Goal: Information Seeking & Learning: Learn about a topic

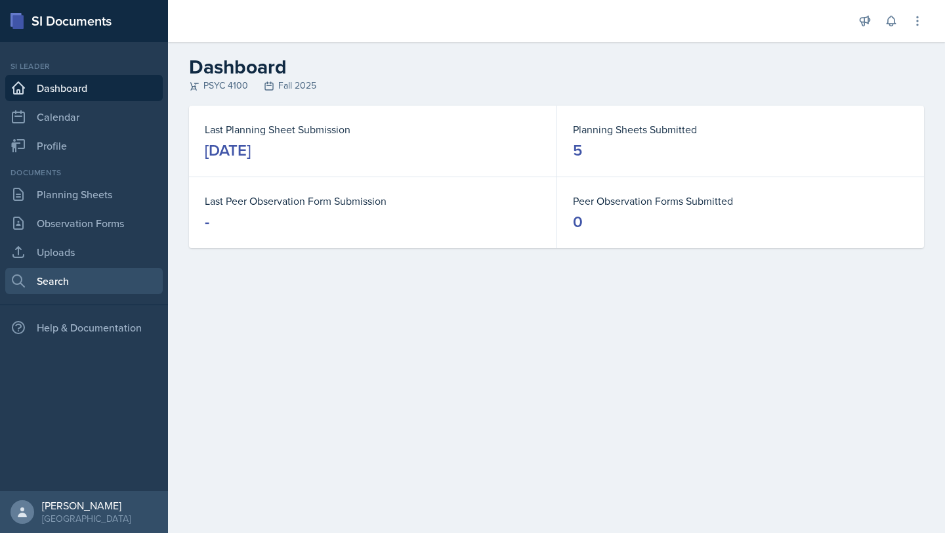
click at [68, 277] on link "Search" at bounding box center [84, 281] width 158 height 26
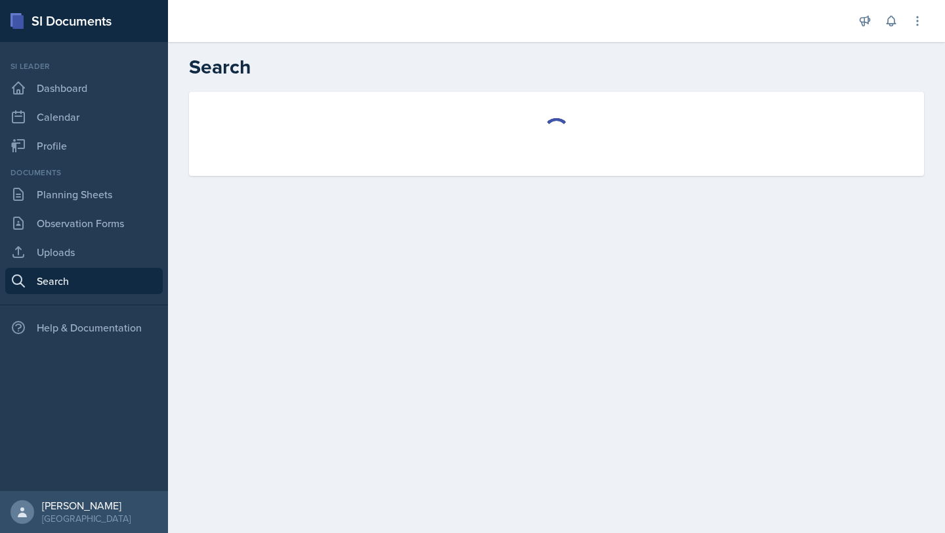
select select "all"
select select "1"
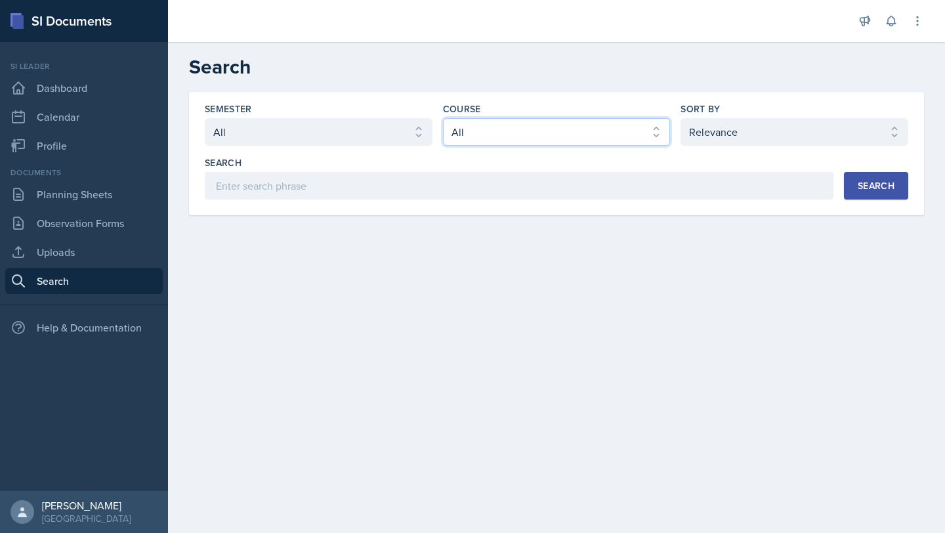
click at [538, 137] on select "Select course All ACCT 2101 ACCT 2102 ACCT 4050 ANTH 1102 ANTH 3301 ARCH 1000 A…" at bounding box center [557, 132] width 228 height 28
select select "f93772cb-3452-4449-8a18-26fc3bca6aff"
click at [443, 118] on select "Select course All ACCT 2101 ACCT 2102 ACCT 4050 ANTH 1102 ANTH 3301 ARCH 1000 A…" at bounding box center [557, 132] width 228 height 28
click at [413, 207] on div "Semester Select semester All Fall 2025 Summer 2025 Spring 2025 Fall 2024 Summer…" at bounding box center [556, 153] width 735 height 123
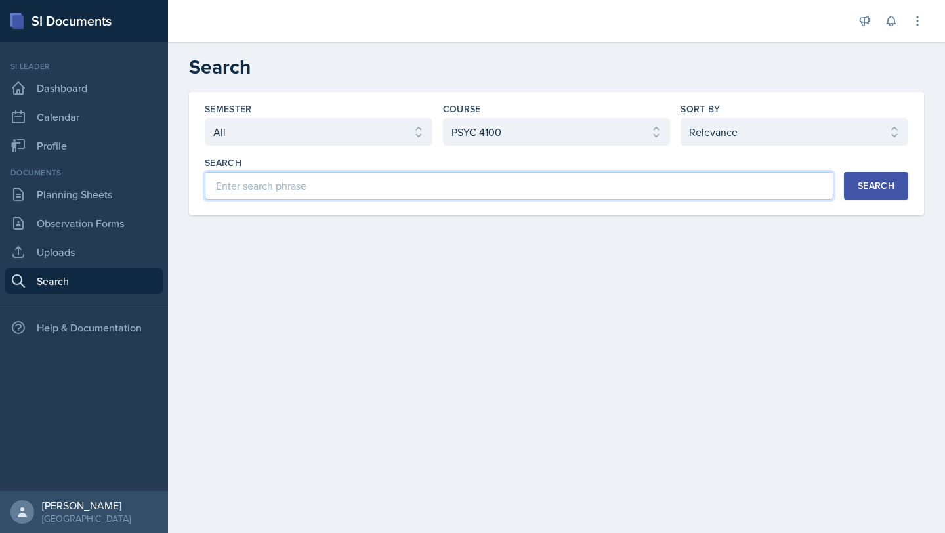
click at [402, 184] on input at bounding box center [519, 186] width 629 height 28
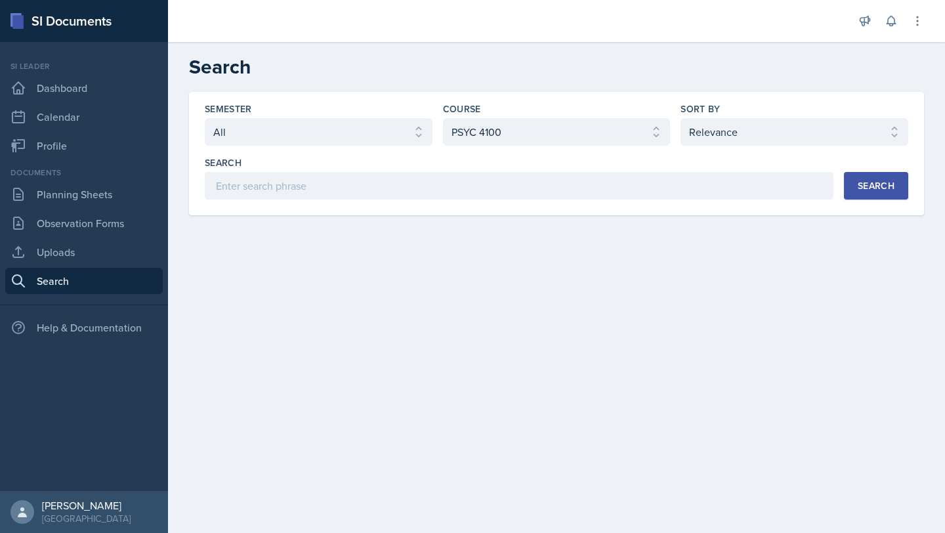
click at [873, 183] on div "Search" at bounding box center [876, 186] width 37 height 11
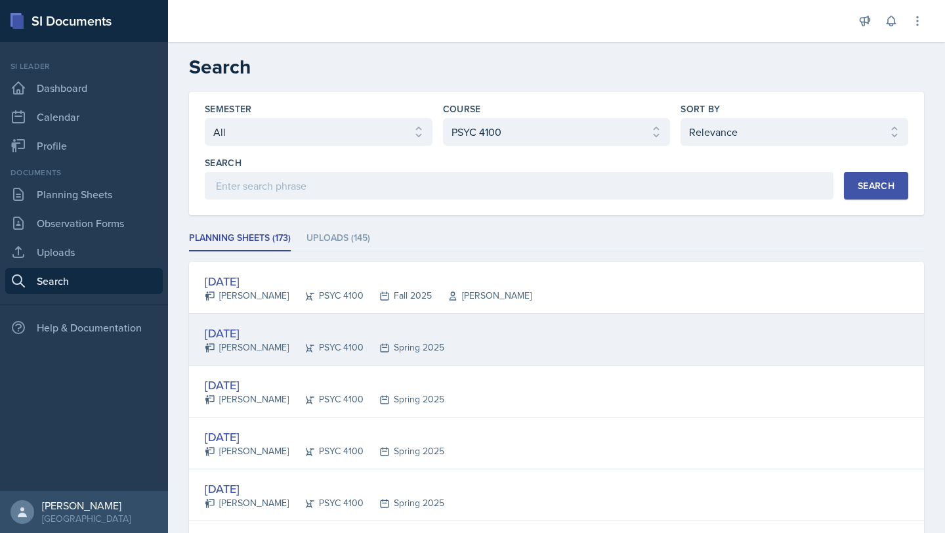
click at [580, 343] on div "[DATE] [PERSON_NAME] PSYC 4100 Spring 2025" at bounding box center [556, 340] width 735 height 52
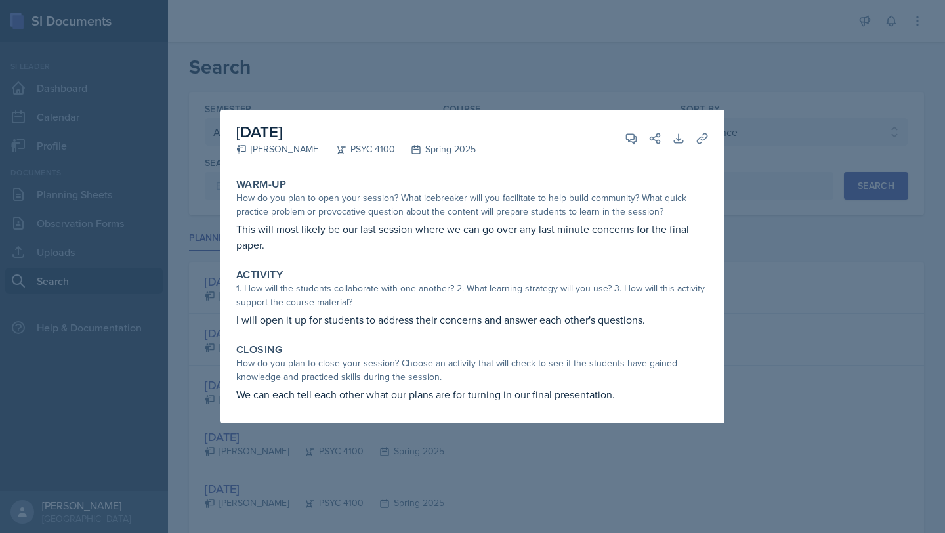
click at [834, 356] on div at bounding box center [472, 266] width 945 height 533
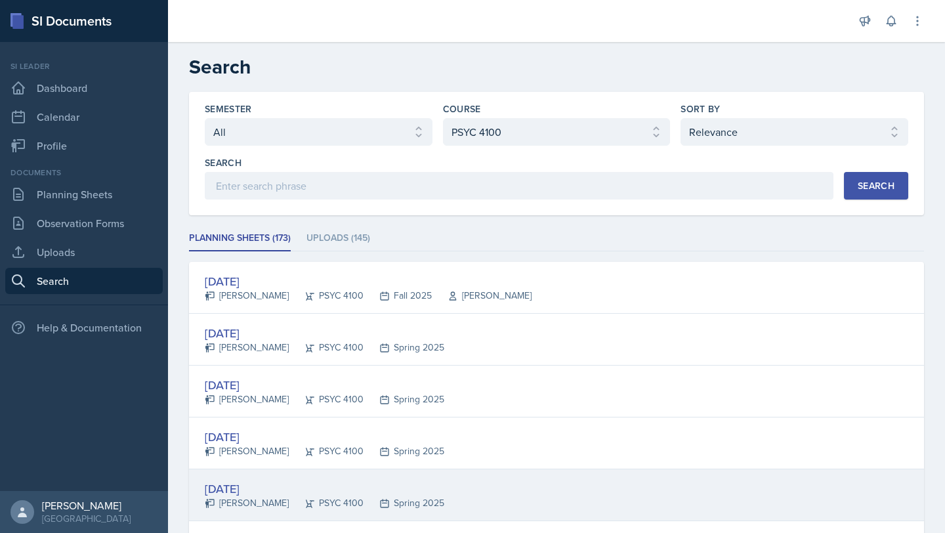
click at [535, 502] on div "[DATE] [PERSON_NAME] PSYC 4100 Spring 2025" at bounding box center [556, 495] width 735 height 52
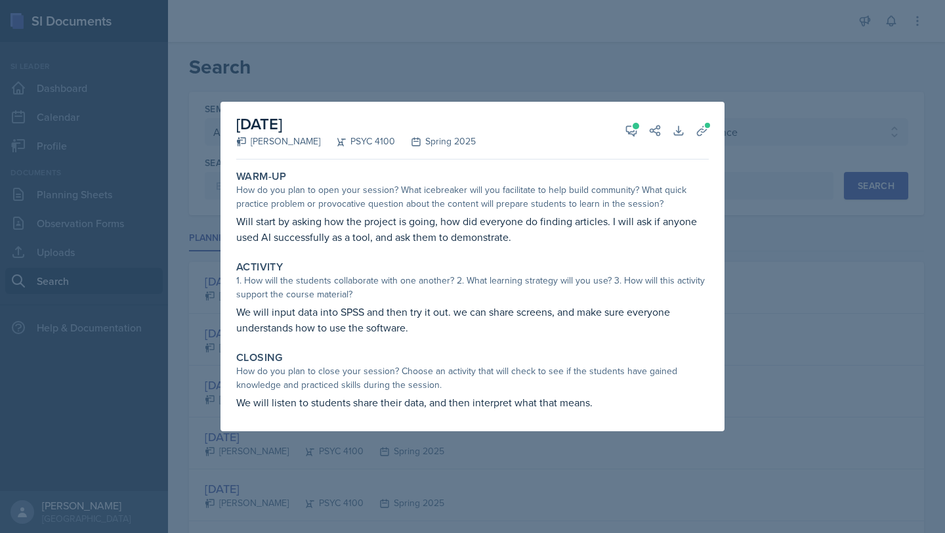
click at [813, 330] on div at bounding box center [472, 266] width 945 height 533
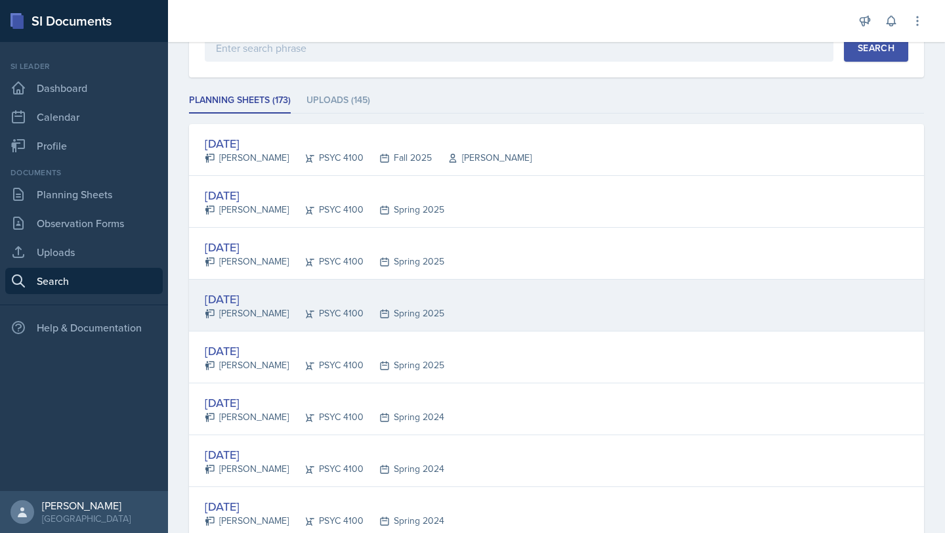
scroll to position [143, 0]
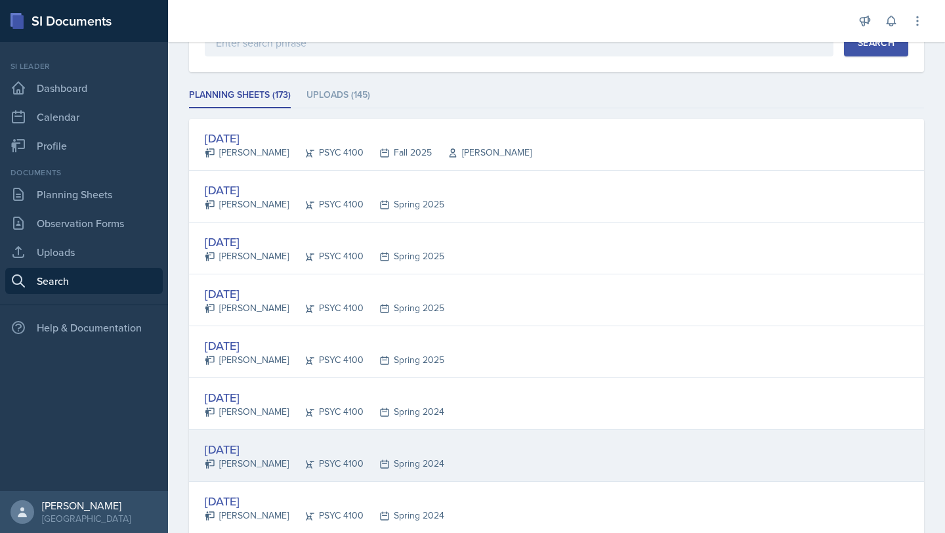
click at [519, 451] on div "[DATE] [PERSON_NAME] PSYC 4100 Spring 2024" at bounding box center [556, 456] width 735 height 52
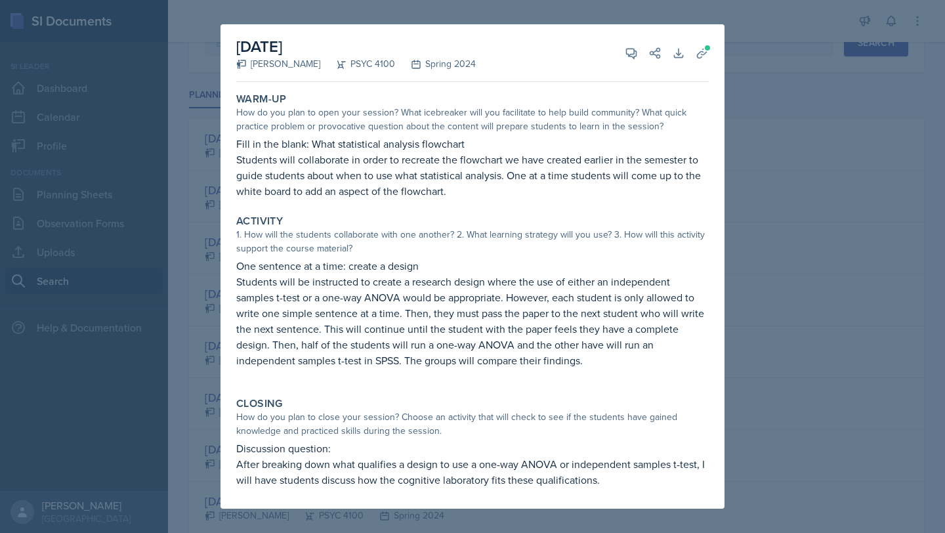
click at [712, 351] on div "Activity 1. How will the students collaborate with one another? 2. What learnin…" at bounding box center [472, 297] width 483 height 177
click at [814, 112] on div at bounding box center [472, 266] width 945 height 533
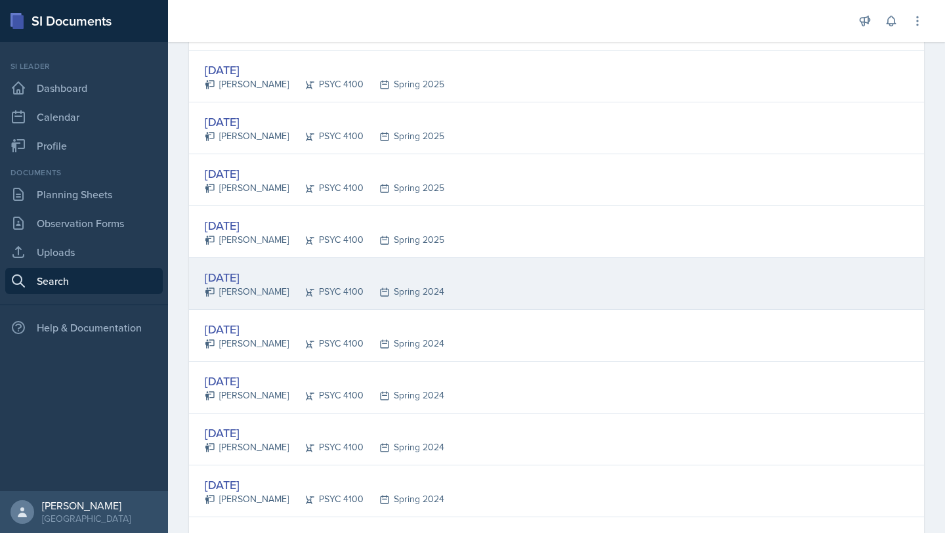
scroll to position [273, 0]
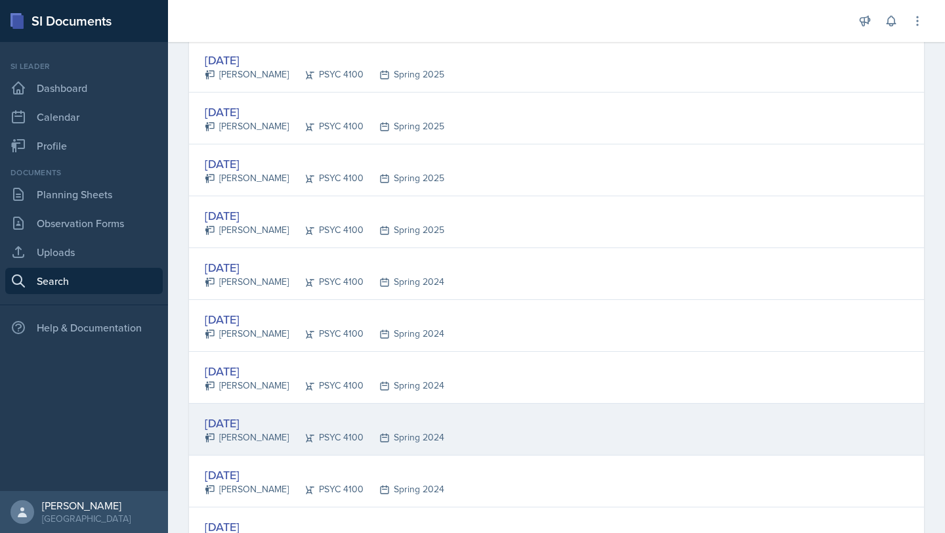
click at [555, 423] on div "[DATE] [PERSON_NAME] PSYC 4100 Spring 2024" at bounding box center [556, 430] width 735 height 52
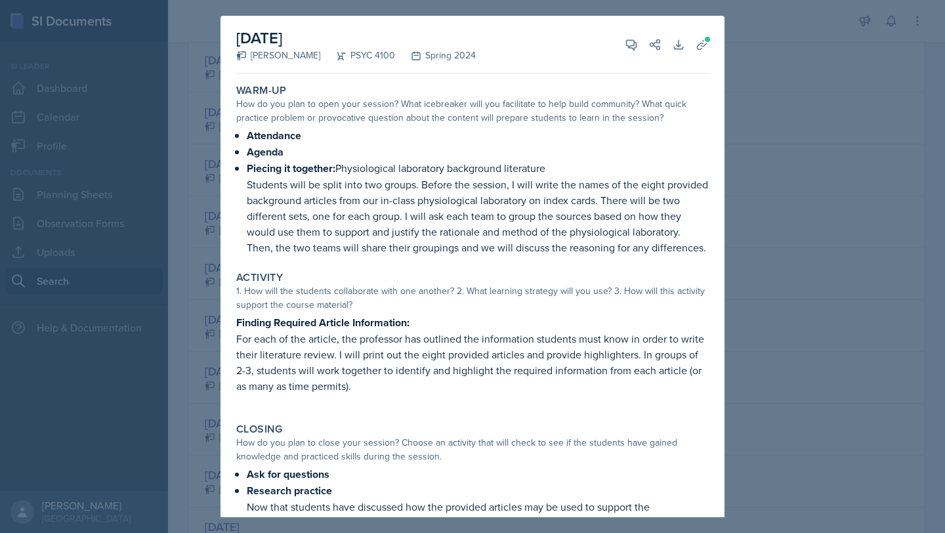
click at [830, 310] on div at bounding box center [472, 266] width 945 height 533
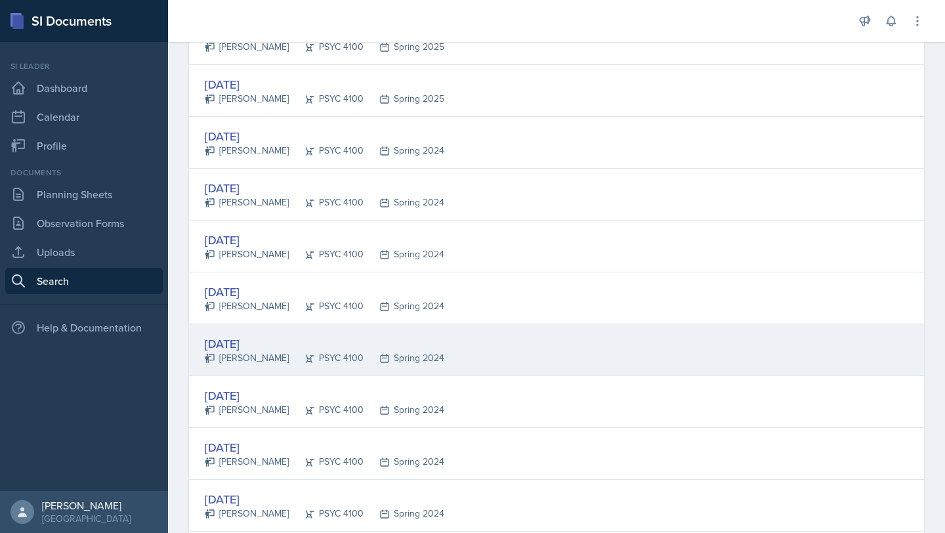
scroll to position [406, 0]
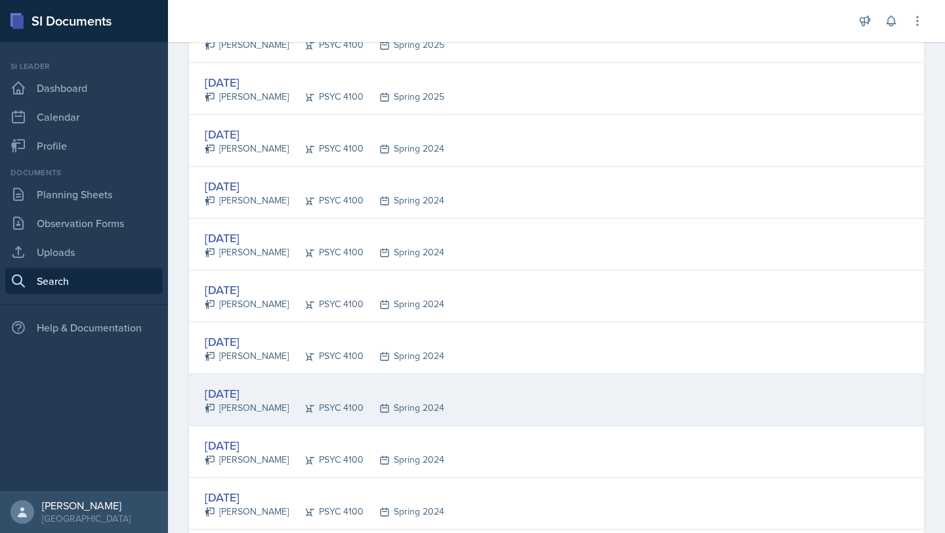
click at [508, 406] on div "[DATE] [PERSON_NAME] PSYC 4100 Spring 2024" at bounding box center [556, 400] width 735 height 52
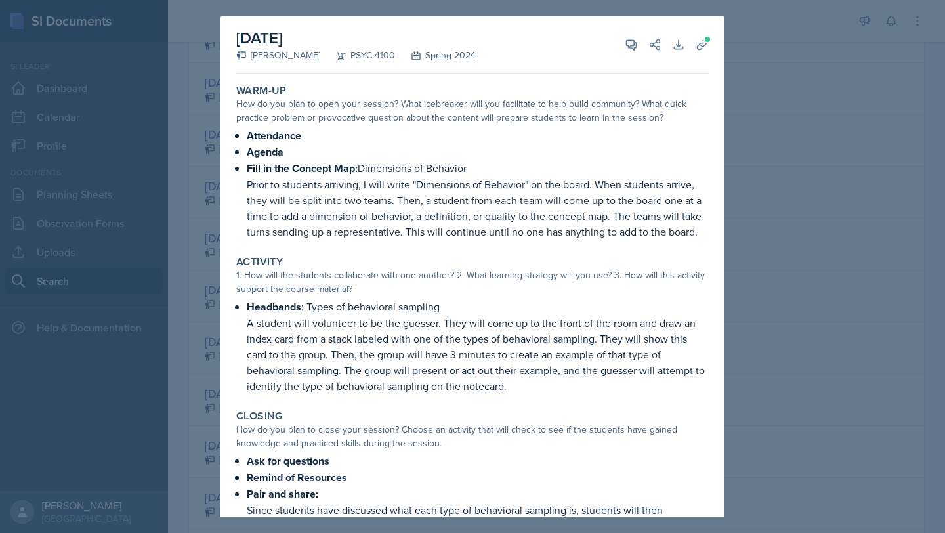
click at [798, 365] on div at bounding box center [472, 266] width 945 height 533
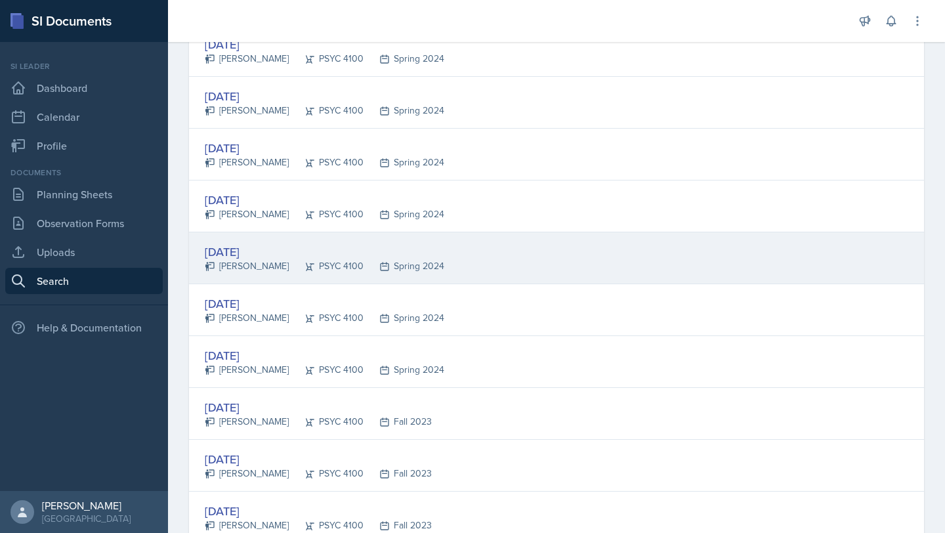
scroll to position [549, 0]
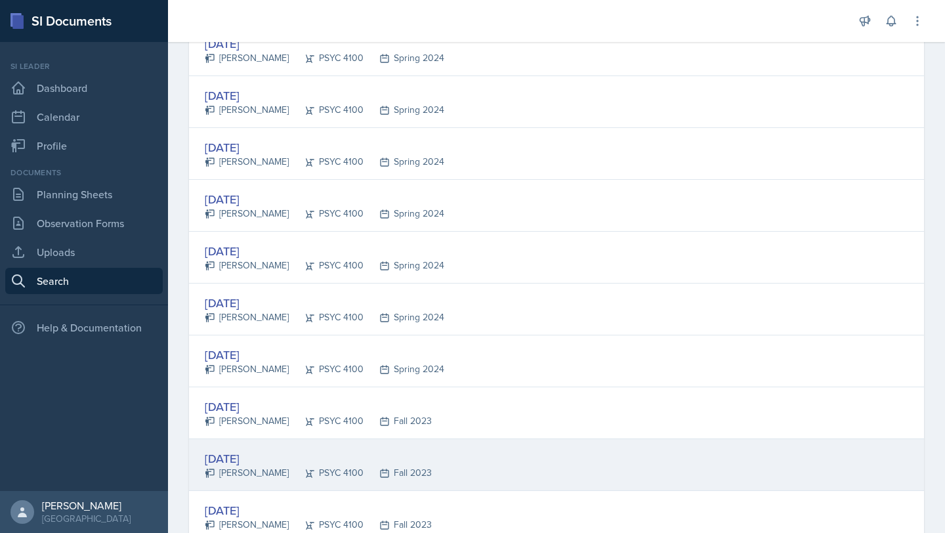
click at [429, 480] on div "[DATE] [PERSON_NAME] PSYC 4100 Fall 2023" at bounding box center [556, 465] width 735 height 52
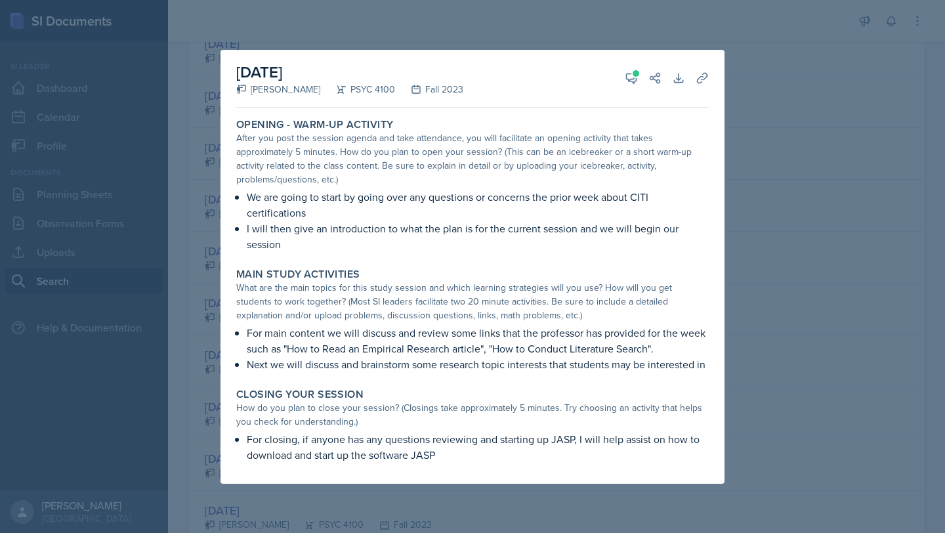
click at [800, 307] on div at bounding box center [472, 266] width 945 height 533
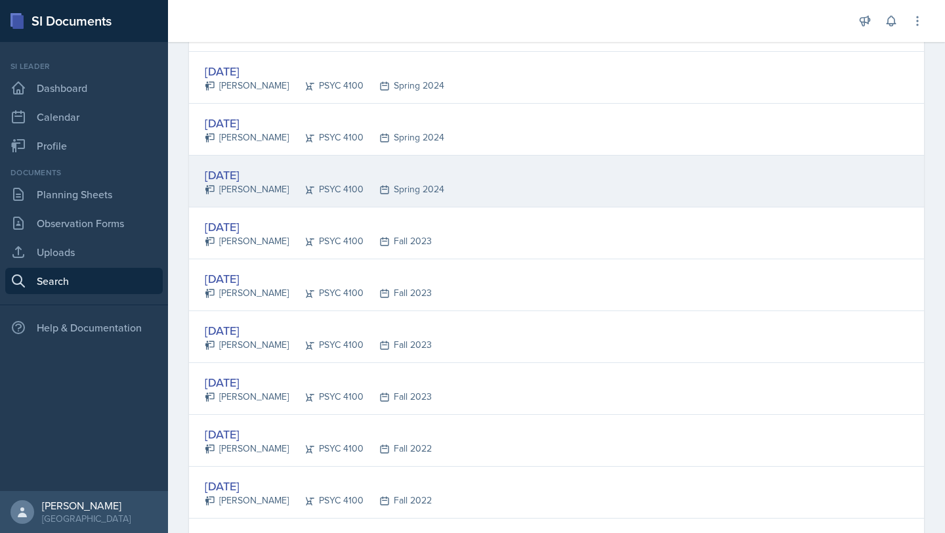
scroll to position [731, 0]
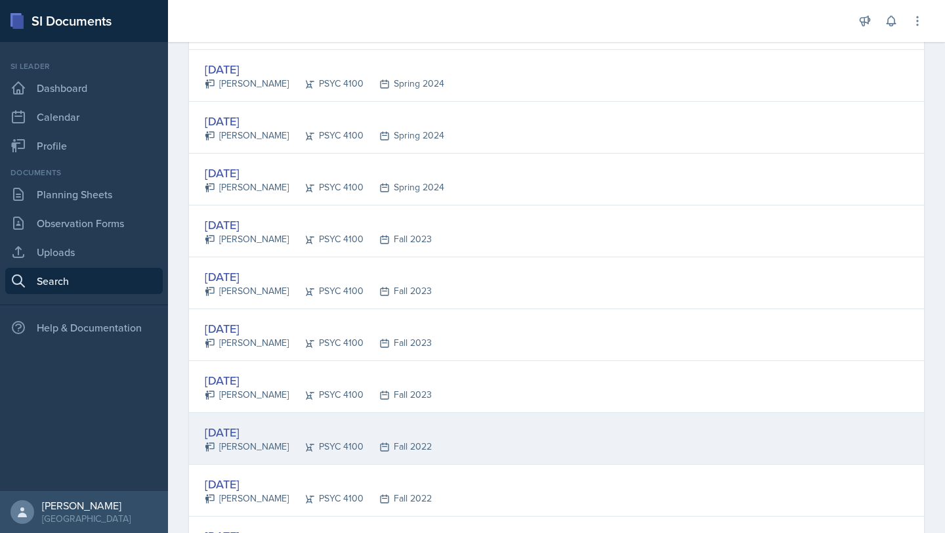
click at [450, 419] on div "[DATE] [PERSON_NAME] PSYC 4100 Fall 2022" at bounding box center [556, 439] width 735 height 52
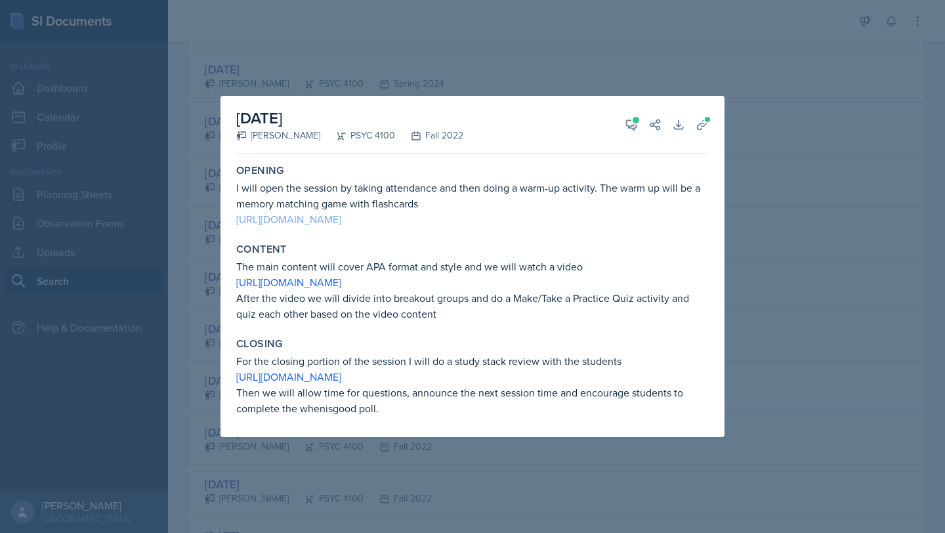
click at [338, 216] on link "[URL][DOMAIN_NAME]" at bounding box center [288, 219] width 105 height 14
click at [341, 376] on link "[URL][DOMAIN_NAME]" at bounding box center [288, 377] width 105 height 14
click at [473, 46] on div at bounding box center [472, 266] width 945 height 533
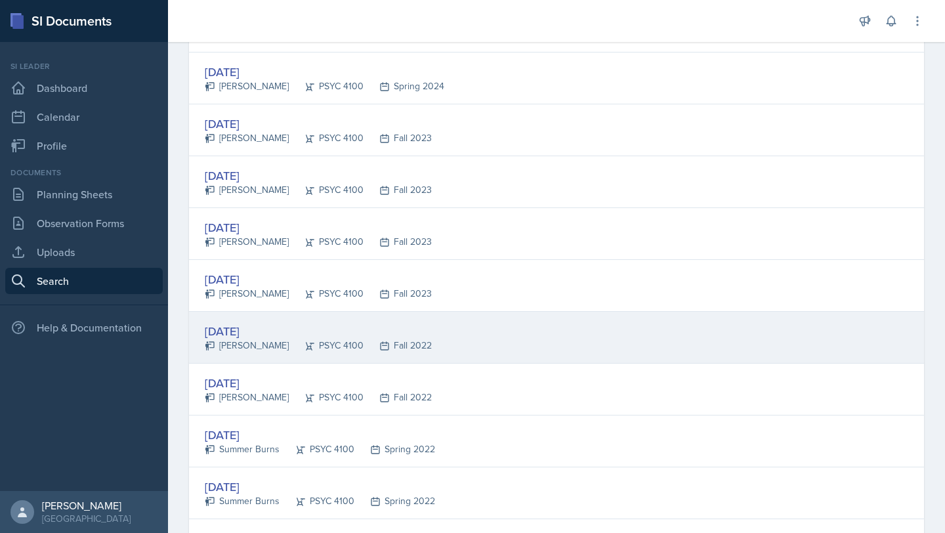
scroll to position [876, 0]
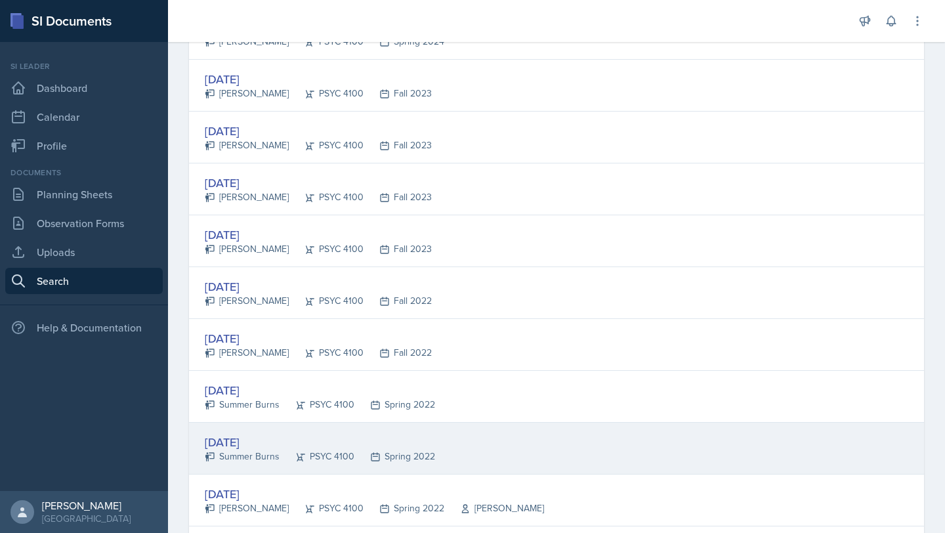
click at [362, 433] on div "[DATE]" at bounding box center [320, 442] width 230 height 18
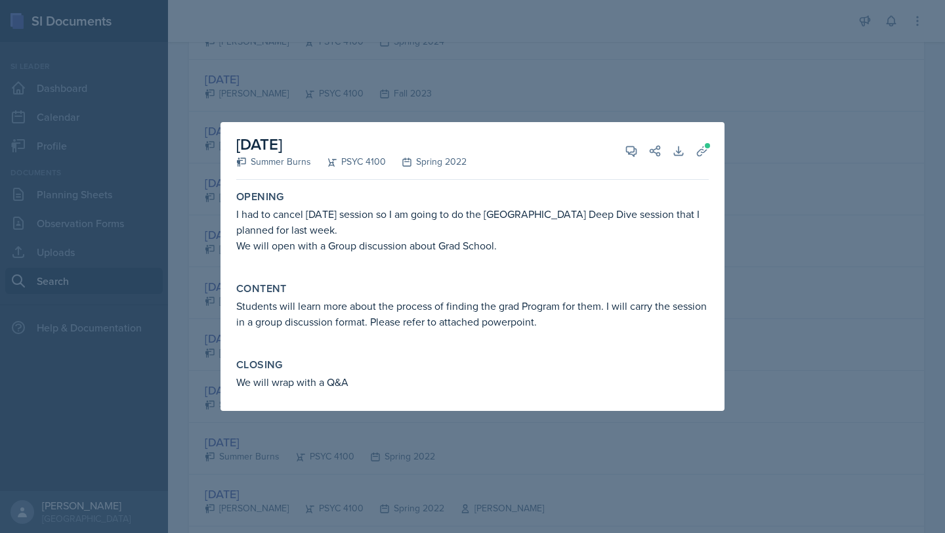
click at [811, 312] on div at bounding box center [472, 266] width 945 height 533
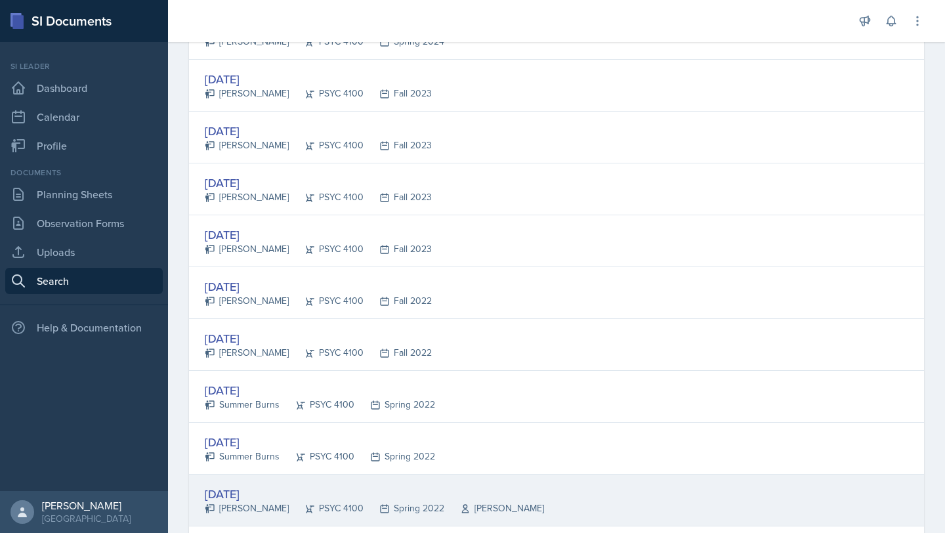
click at [529, 488] on div "[DATE]" at bounding box center [374, 494] width 339 height 18
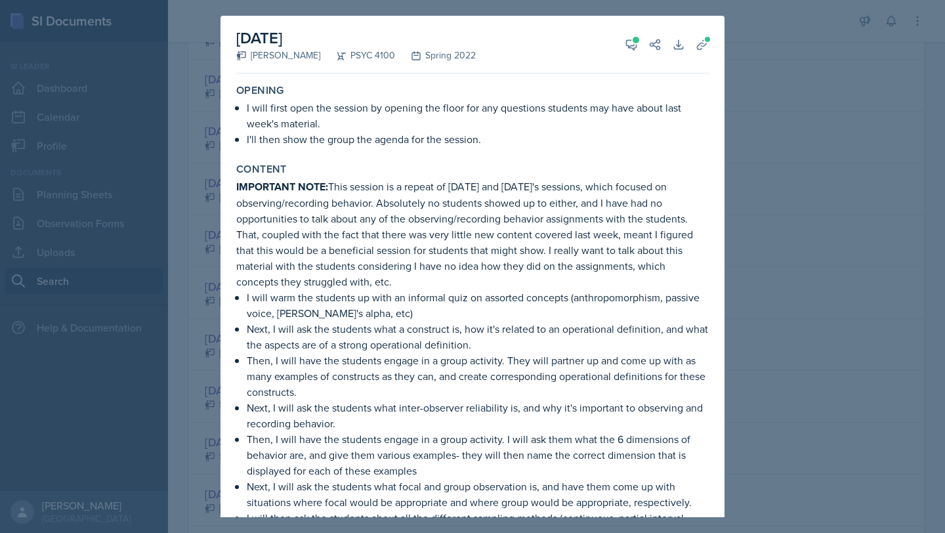
click at [798, 290] on div at bounding box center [472, 266] width 945 height 533
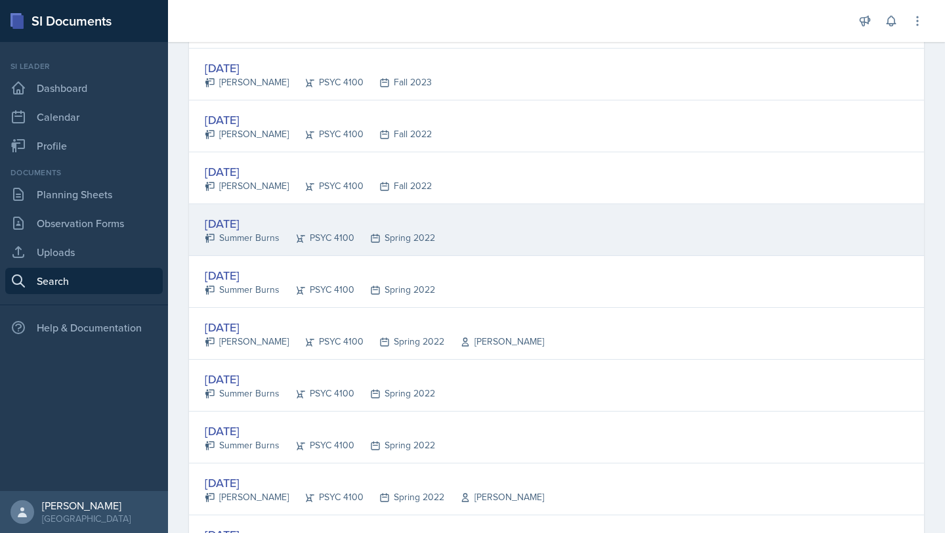
scroll to position [1046, 0]
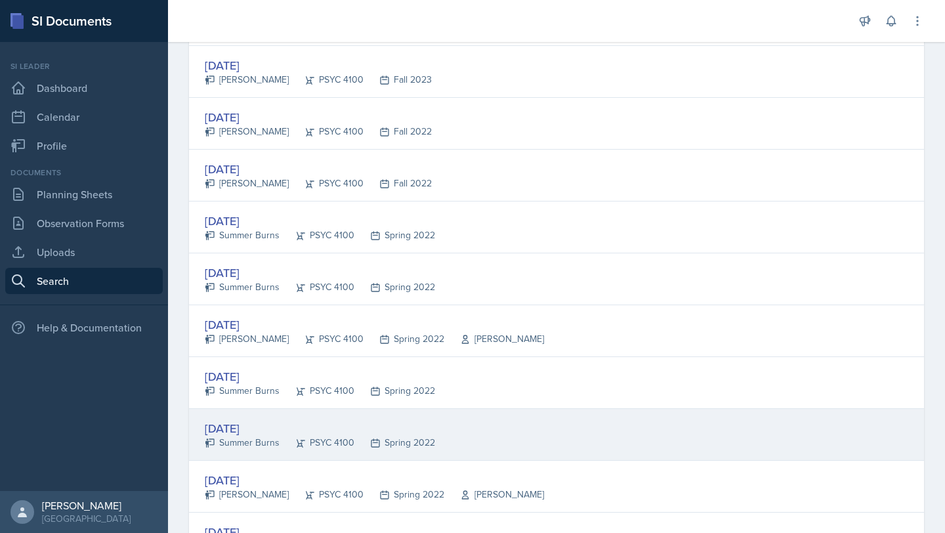
click at [529, 431] on div "[DATE] Summer Burns PSYC 4100 Spring 2022" at bounding box center [556, 435] width 735 height 52
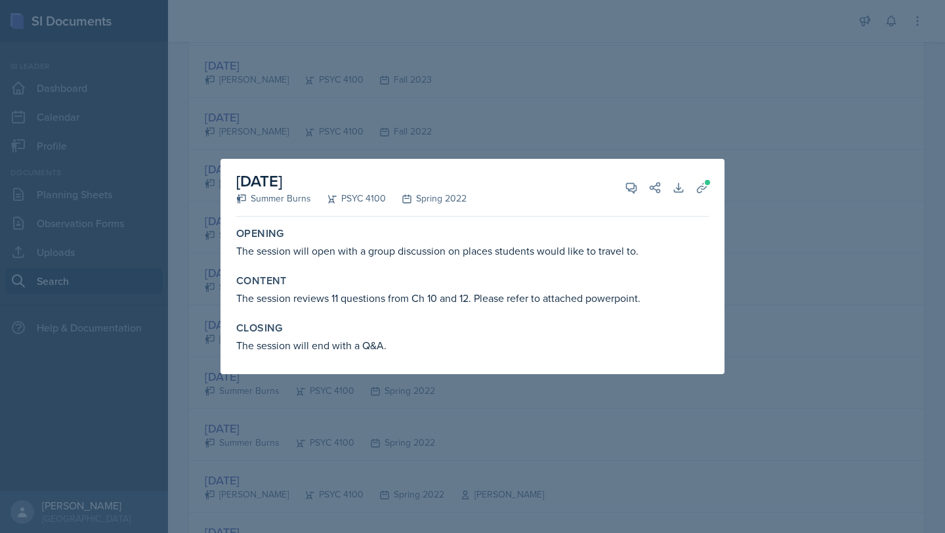
click at [646, 397] on div at bounding box center [472, 266] width 945 height 533
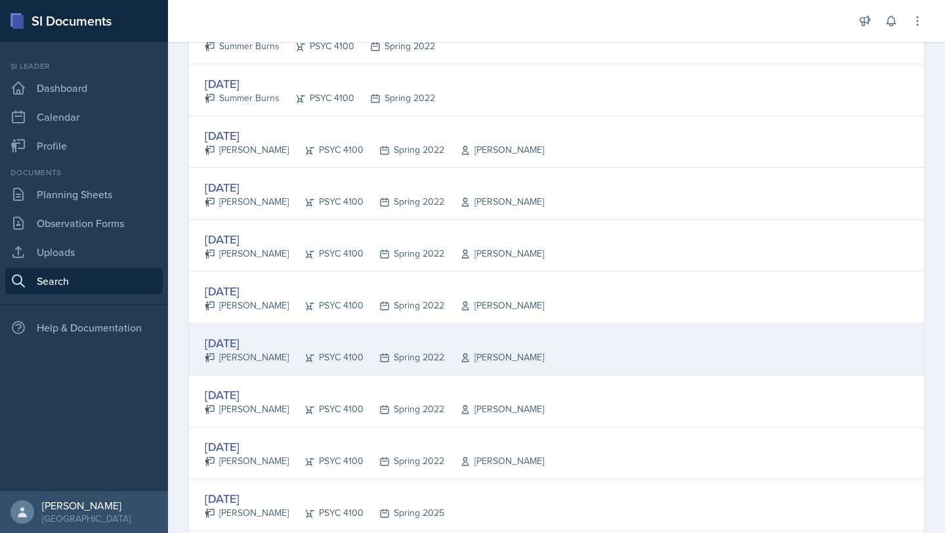
scroll to position [1391, 0]
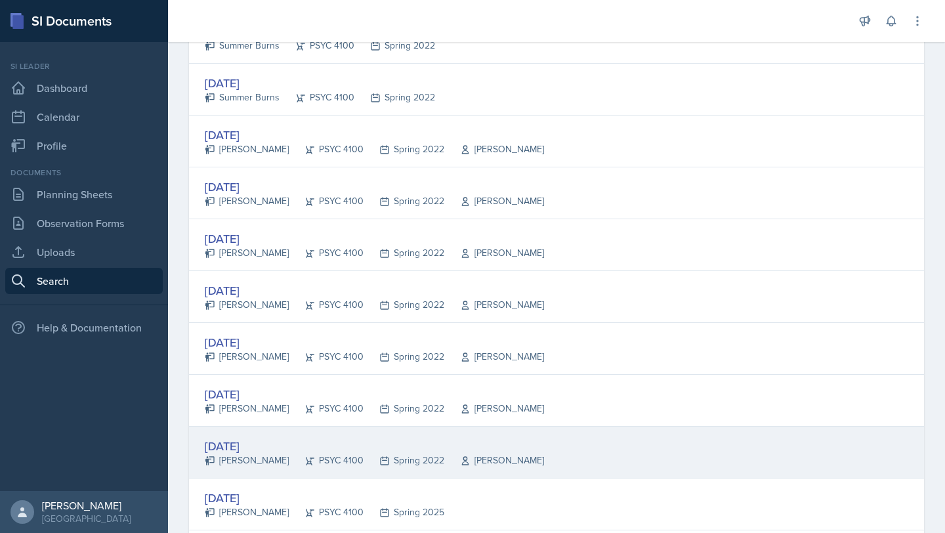
click at [569, 440] on div "[DATE] [PERSON_NAME] PSYC 4100 Spring 2022 [PERSON_NAME]" at bounding box center [556, 453] width 735 height 52
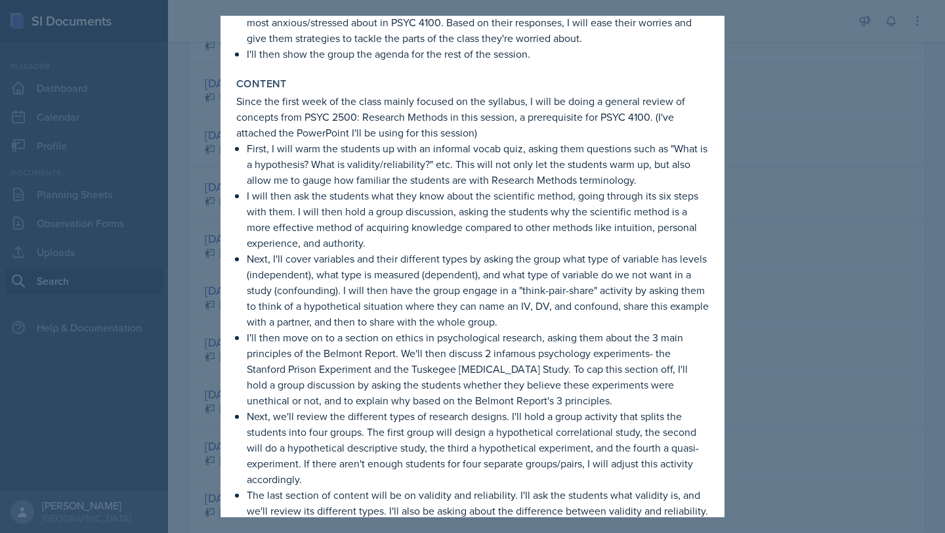
scroll to position [183, 0]
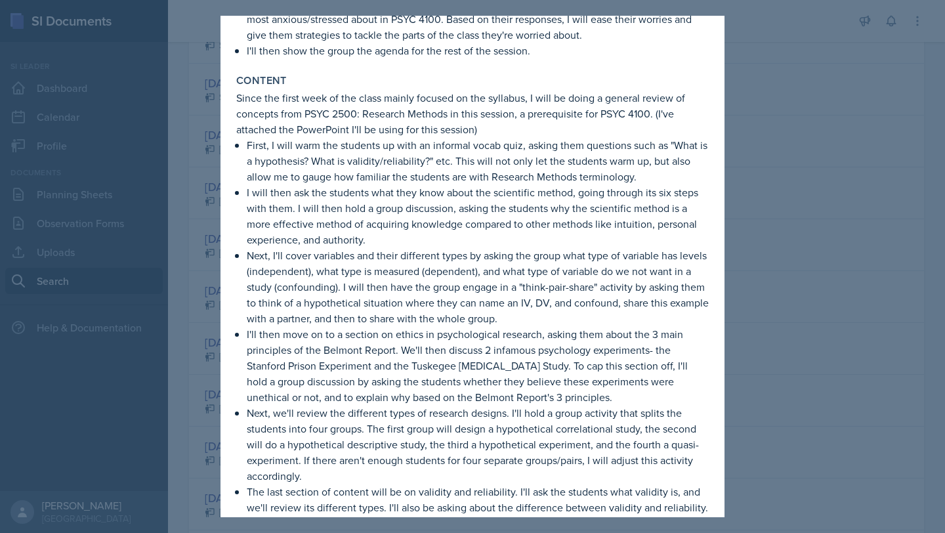
click at [830, 269] on div at bounding box center [472, 266] width 945 height 533
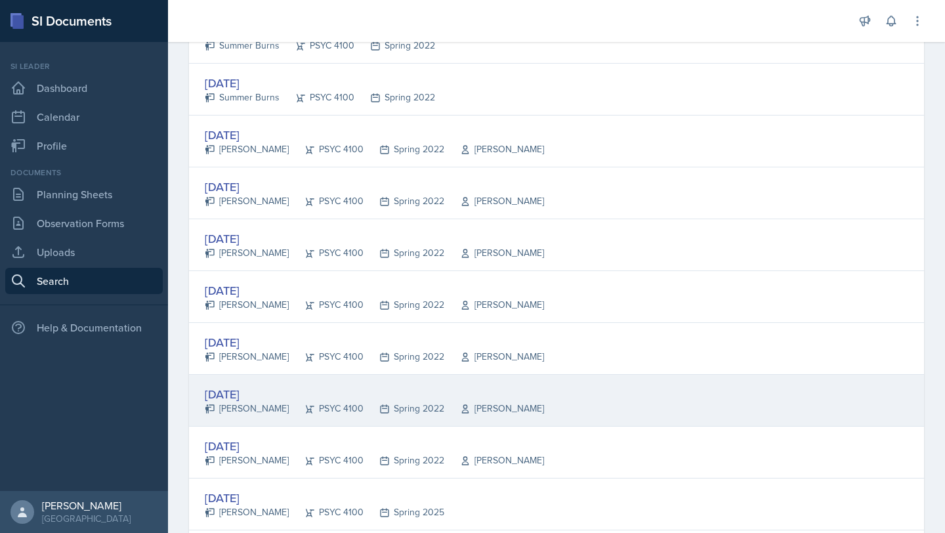
drag, startPoint x: 524, startPoint y: 374, endPoint x: 519, endPoint y: 391, distance: 17.2
click at [523, 376] on div "[DATE] [PERSON_NAME] PSYC 4100 Fall 2025 [PERSON_NAME] Story [DATE] [PERSON_NAM…" at bounding box center [556, 167] width 735 height 2593
click at [519, 391] on div "[DATE]" at bounding box center [374, 394] width 339 height 18
